Goal: Task Accomplishment & Management: Manage account settings

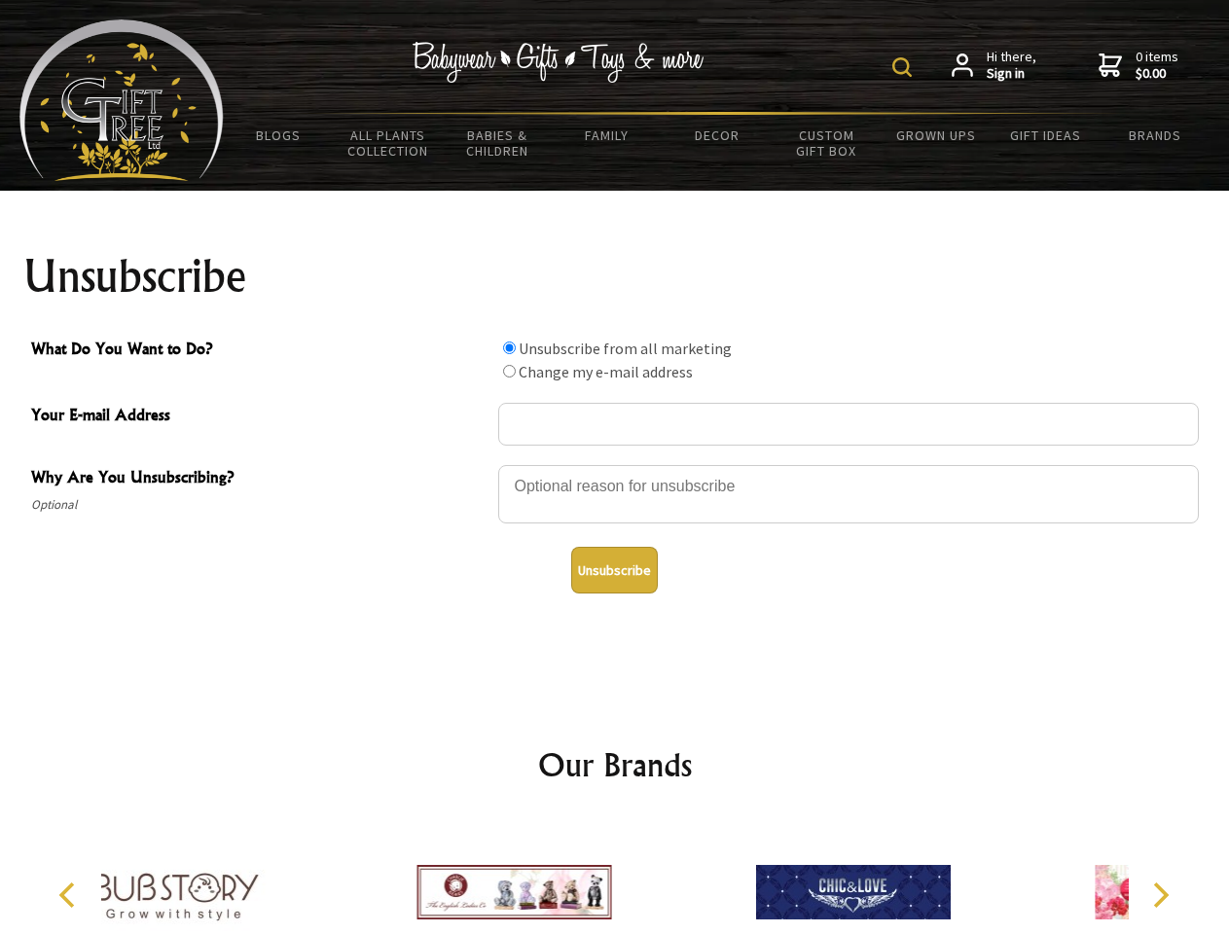
click at [905, 67] on img at bounding box center [901, 66] width 19 height 19
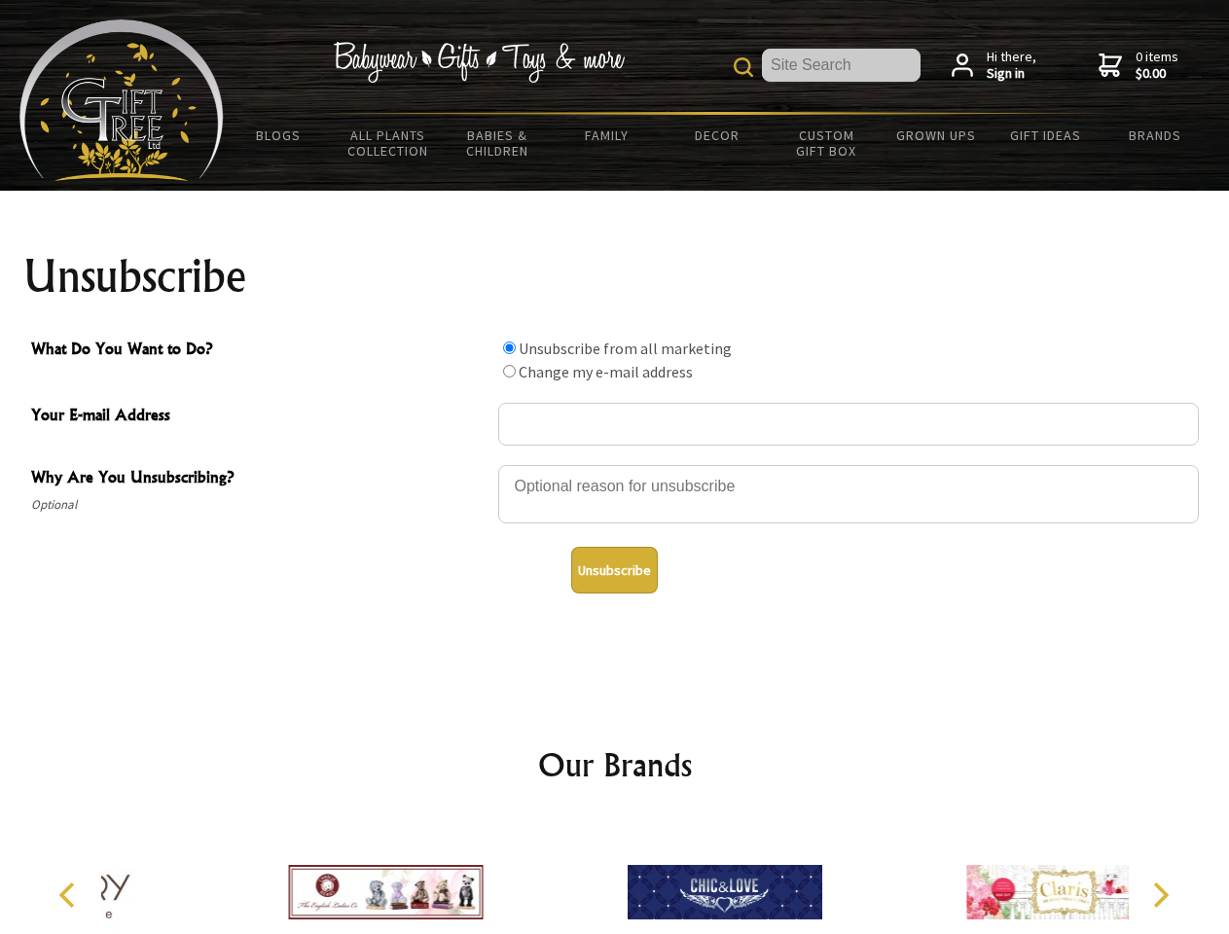
click at [615, 464] on div at bounding box center [848, 497] width 700 height 68
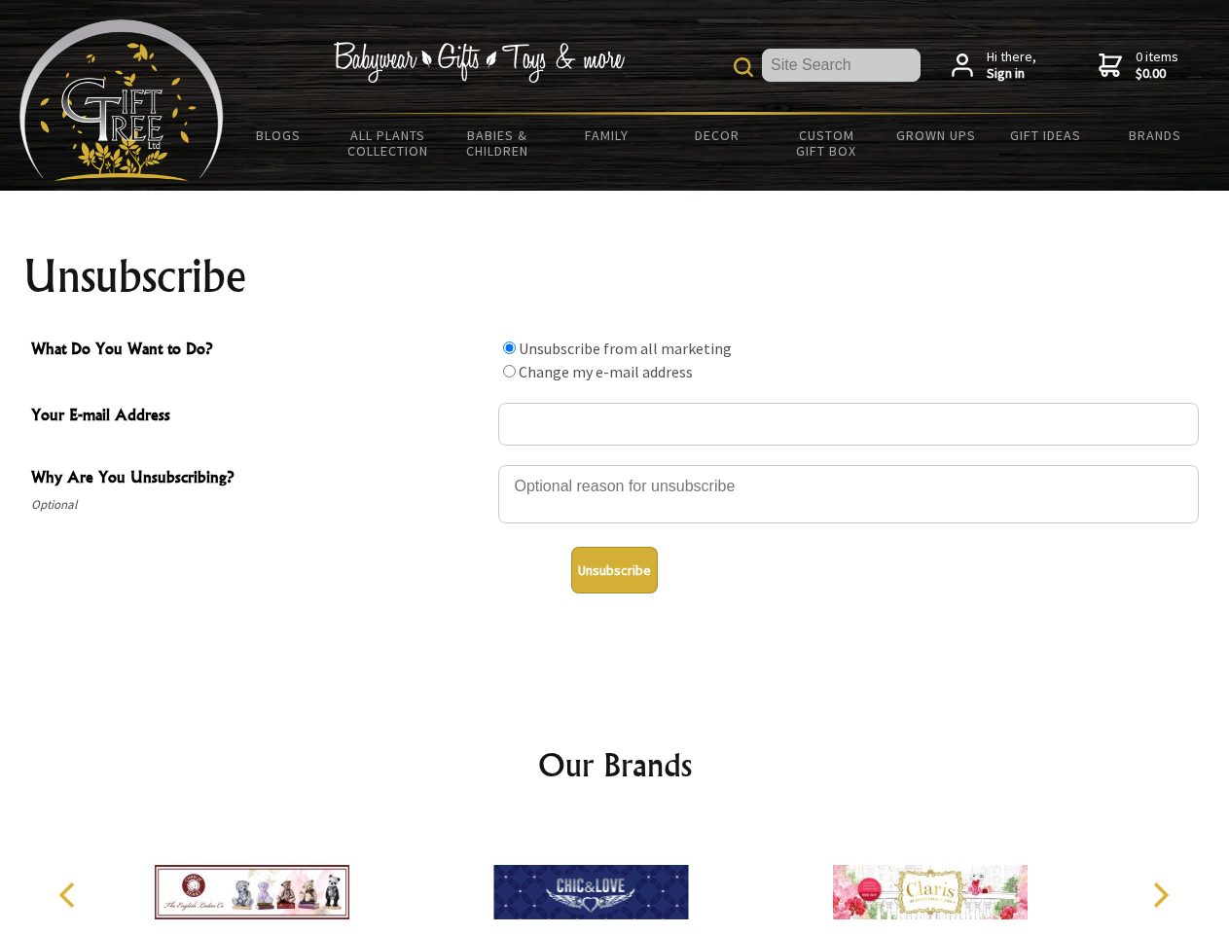
click at [509, 347] on input "What Do You Want to Do?" at bounding box center [509, 347] width 13 height 13
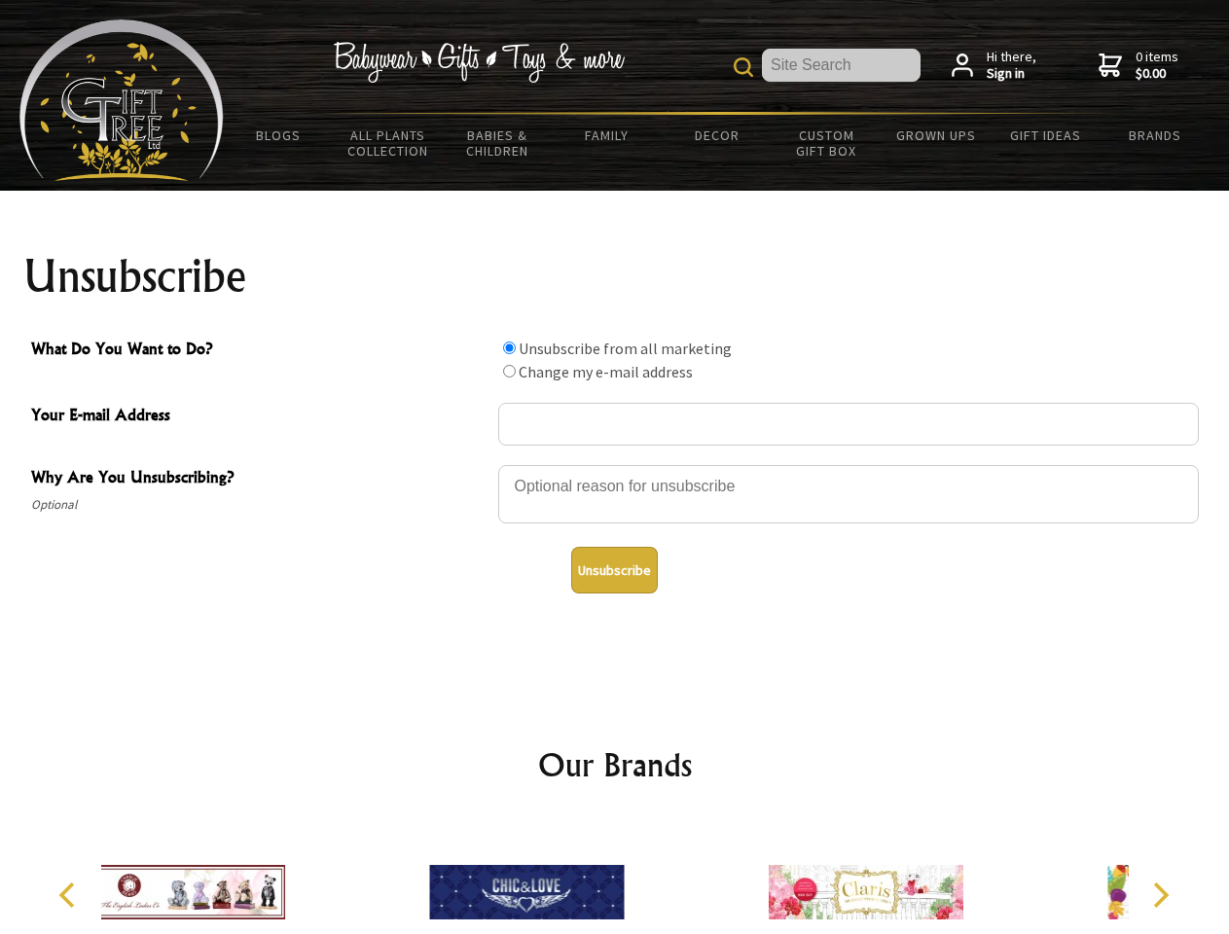
click at [509, 371] on input "What Do You Want to Do?" at bounding box center [509, 371] width 13 height 13
radio input "true"
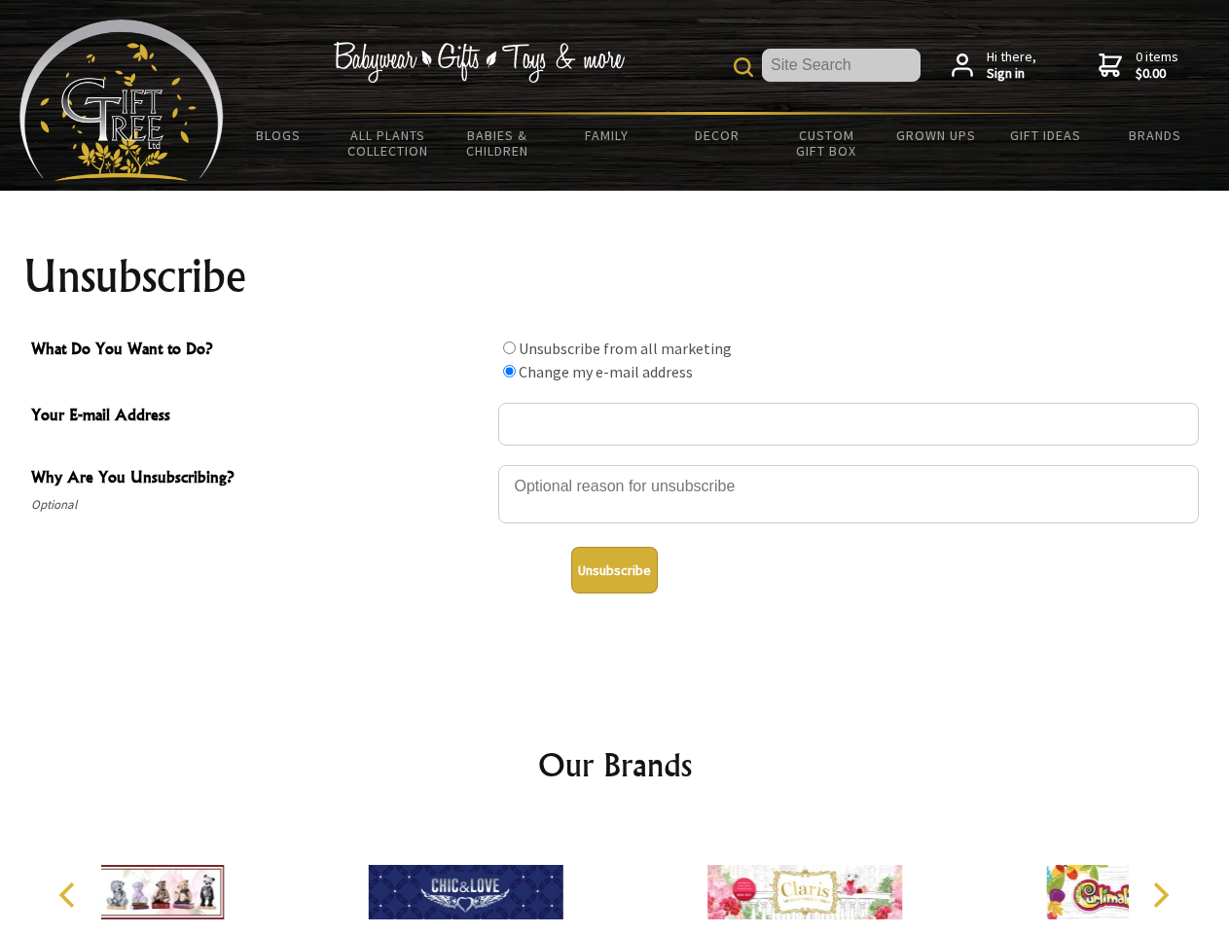
click at [614, 570] on button "Unsubscribe" at bounding box center [614, 570] width 87 height 47
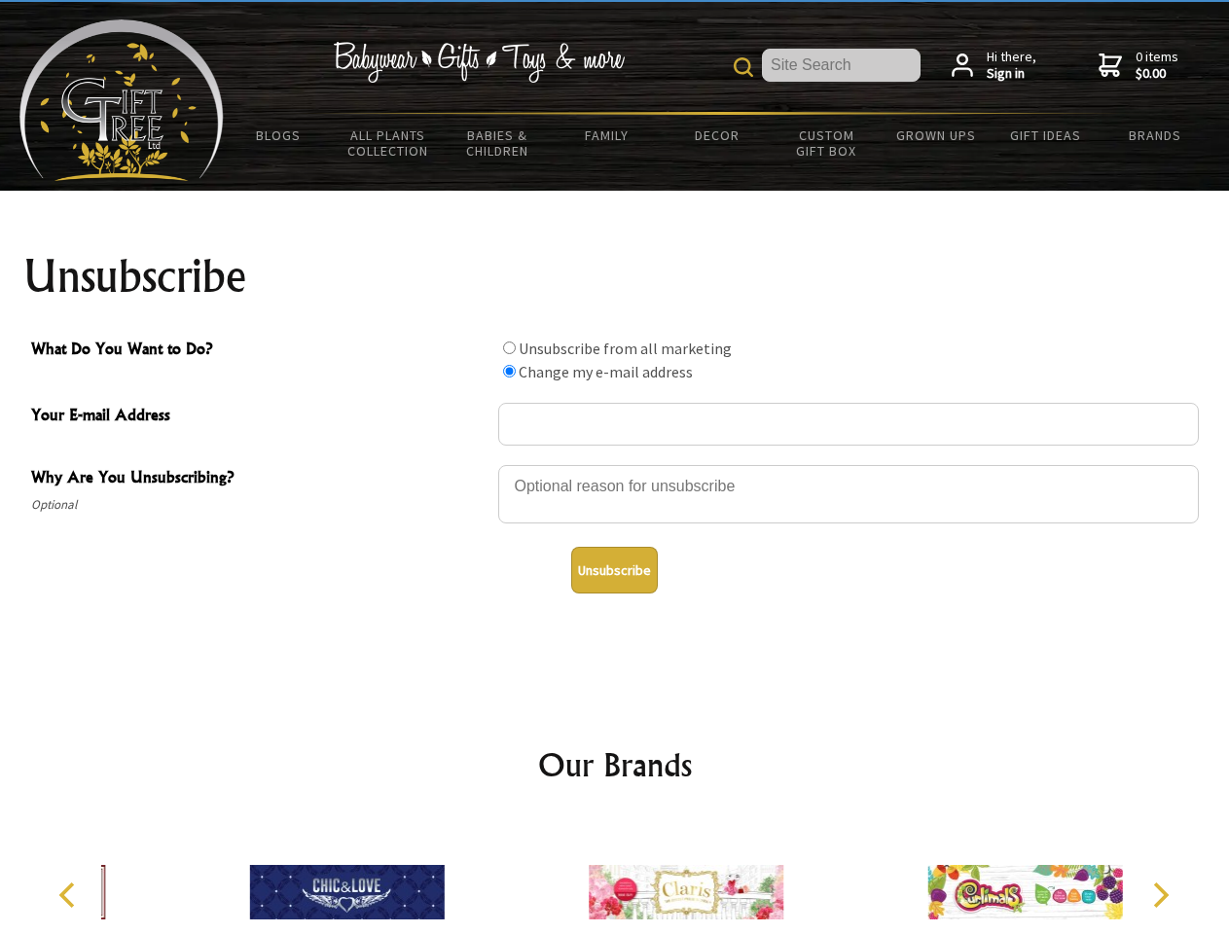
click at [70, 895] on icon "Previous" at bounding box center [68, 894] width 25 height 25
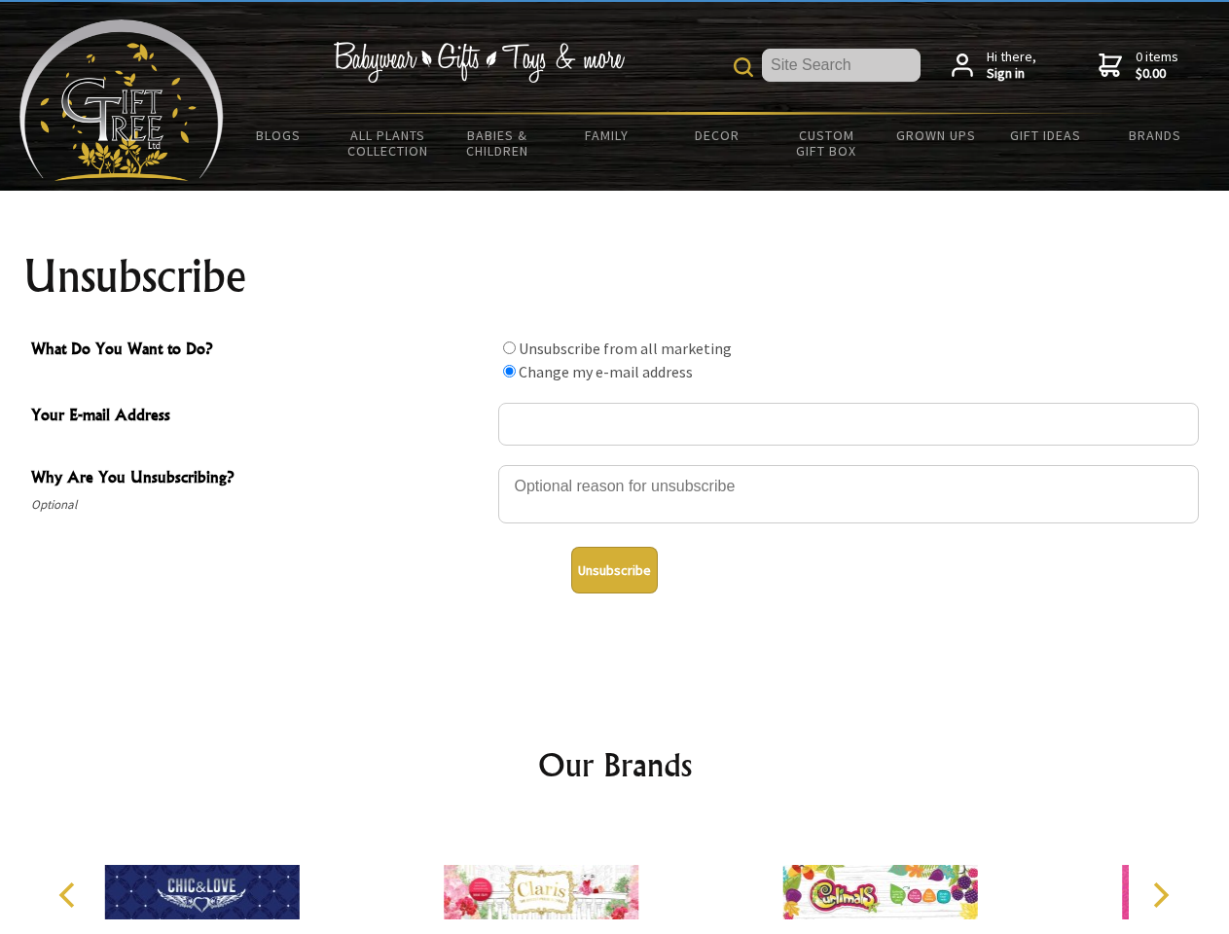
click at [1159, 895] on icon "Next" at bounding box center [1158, 894] width 25 height 25
